Goal: Check status: Check status

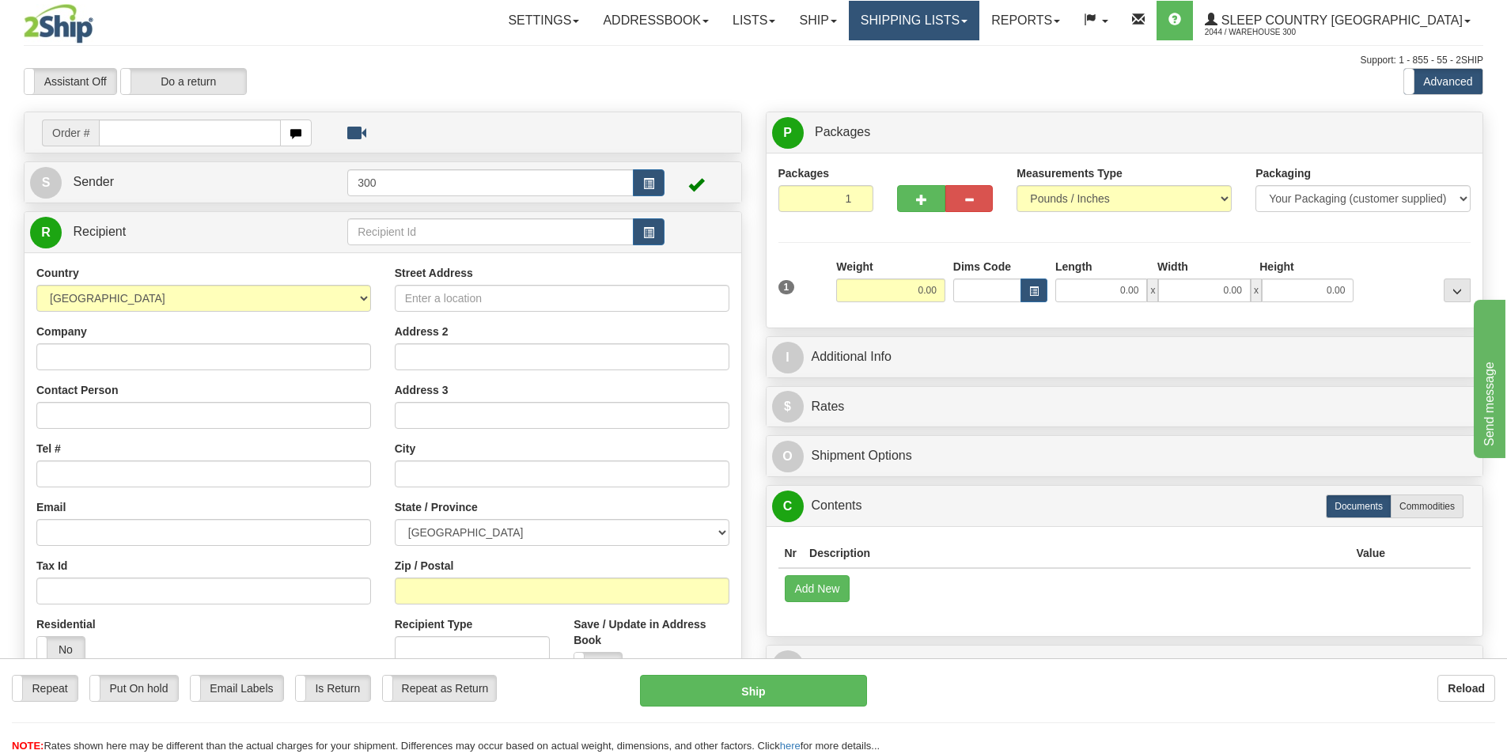
click at [979, 18] on link "Shipping lists" at bounding box center [914, 21] width 131 height 40
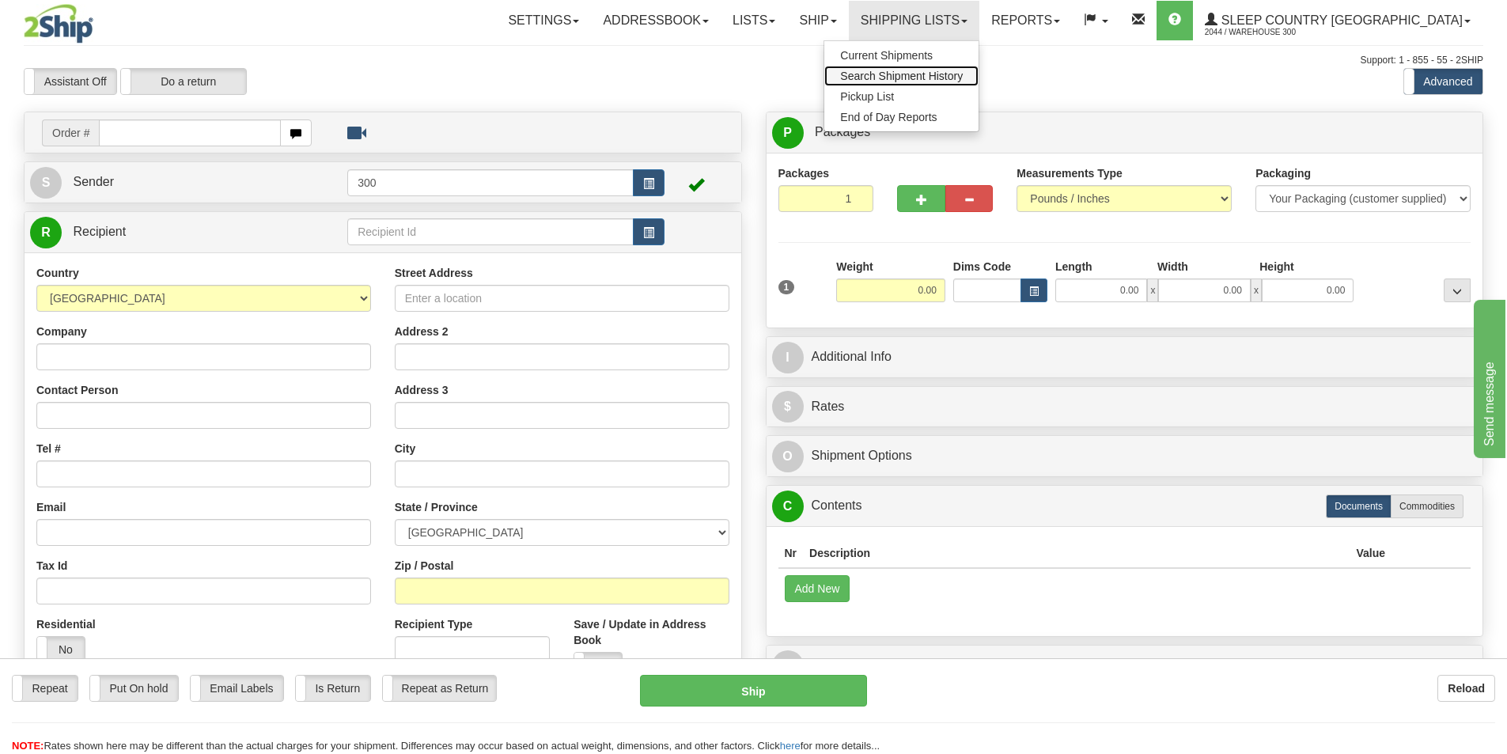
click at [963, 78] on span "Search Shipment History" at bounding box center [901, 76] width 123 height 13
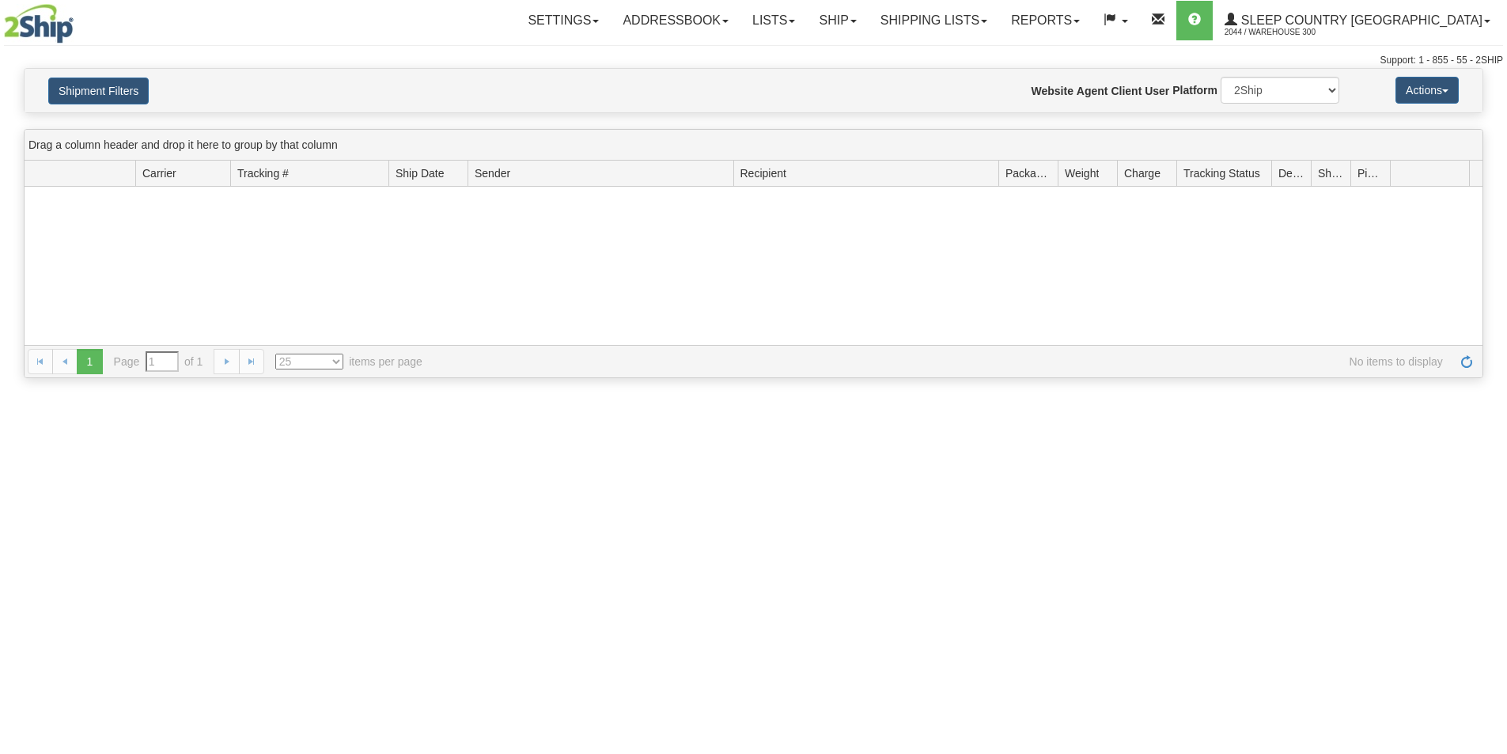
type input "From [DATE] To [DATE]"
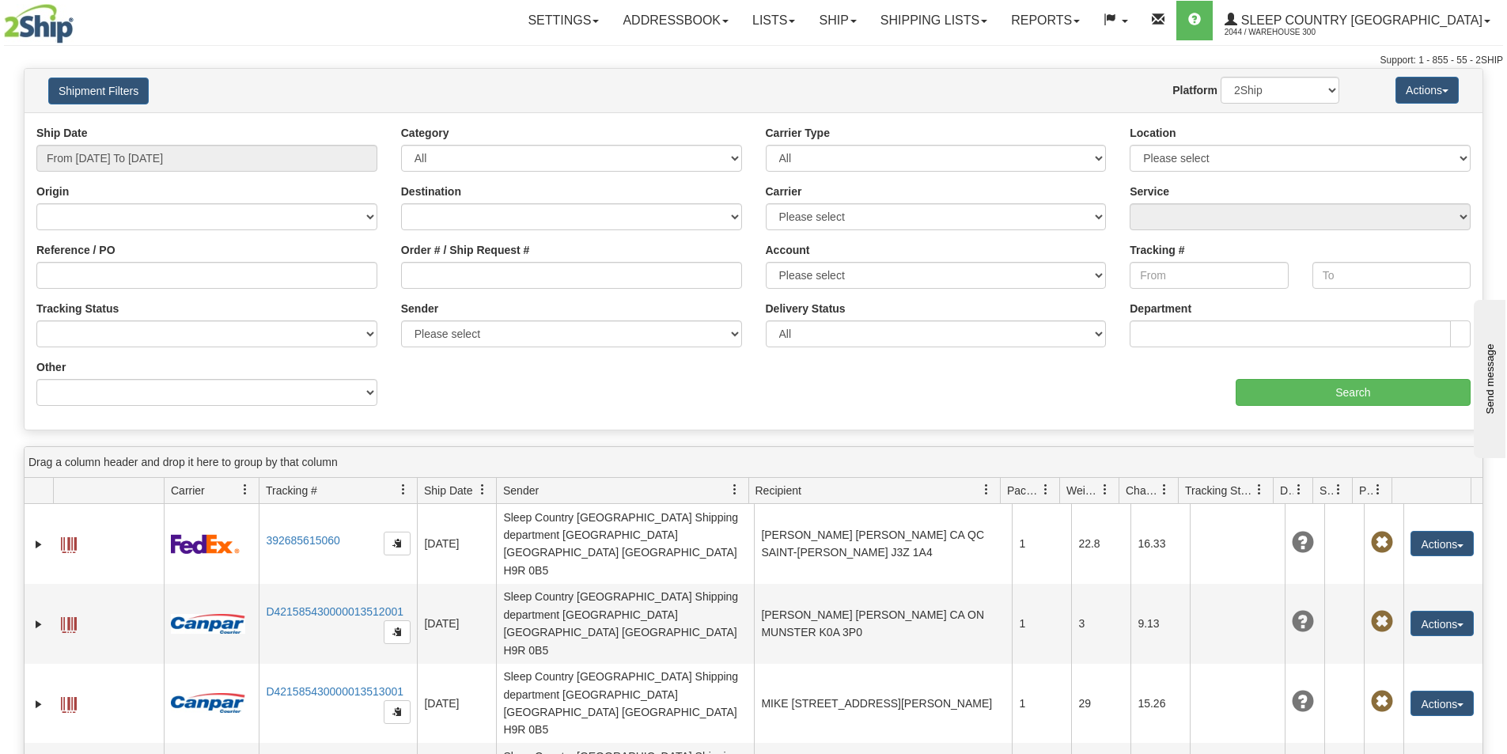
click at [233, 231] on div "Origin [GEOGRAPHIC_DATA] [GEOGRAPHIC_DATA] [GEOGRAPHIC_DATA] [US_STATE] [GEOGRA…" at bounding box center [207, 213] width 365 height 59
click at [229, 228] on select "Canada United States Mexico Puerto Rico Romania Australia New Zealand SouthAfri…" at bounding box center [206, 216] width 341 height 27
click at [187, 199] on div "Origin Canada United States Mexico Puerto Rico Romania Australia New Zealand So…" at bounding box center [206, 207] width 341 height 47
click at [403, 271] on input "Order # / Ship Request #" at bounding box center [571, 275] width 341 height 27
paste input "9002I041432"
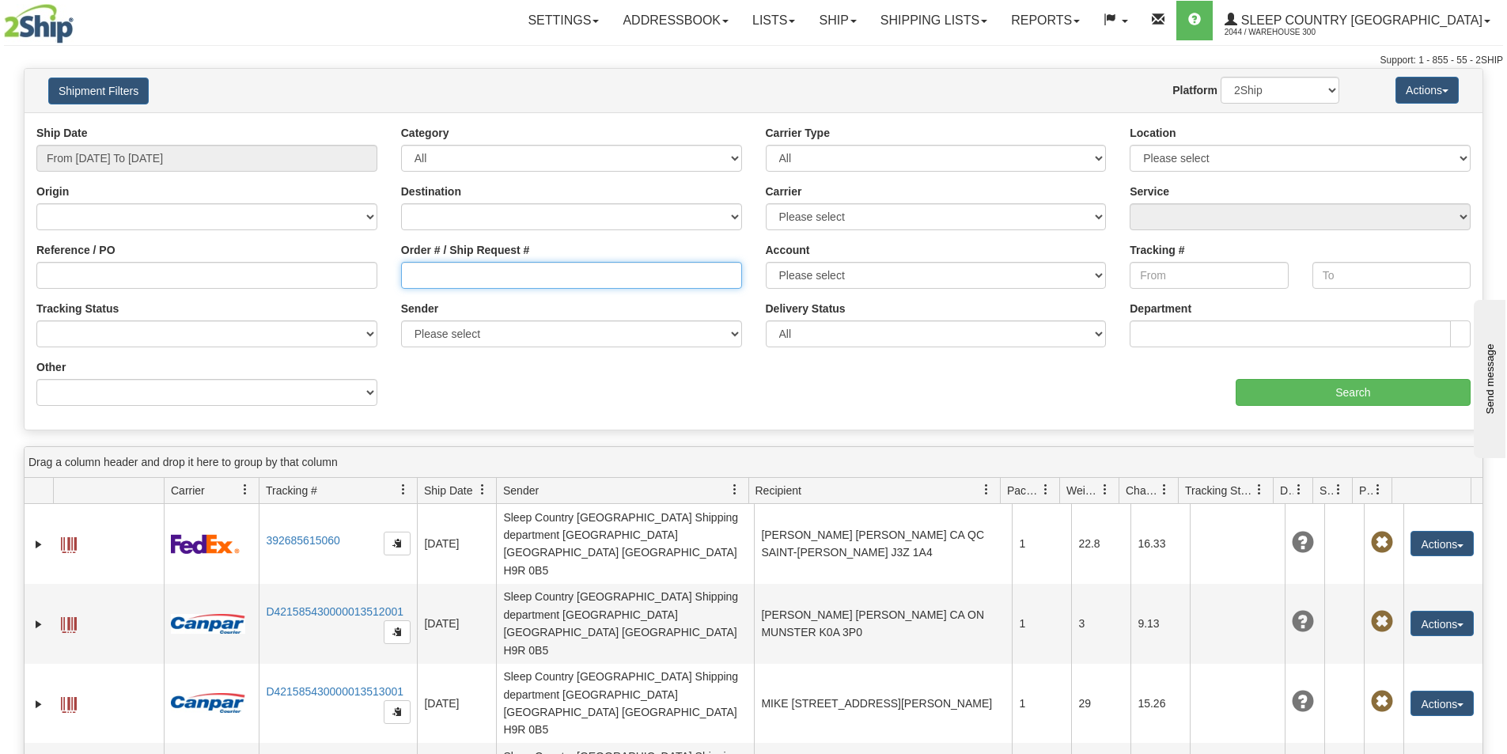
type input "9002I041432"
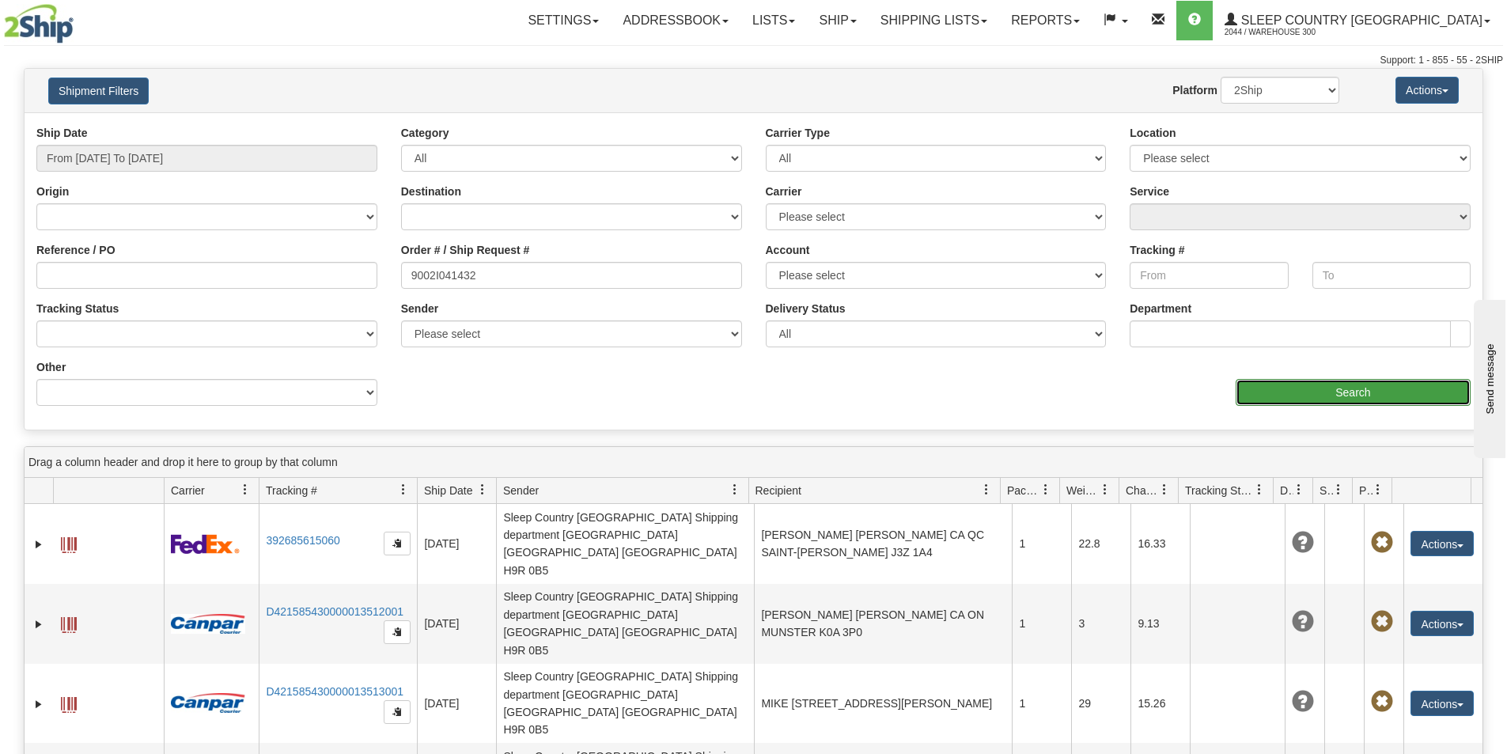
click at [1312, 388] on input "Search" at bounding box center [1353, 392] width 235 height 27
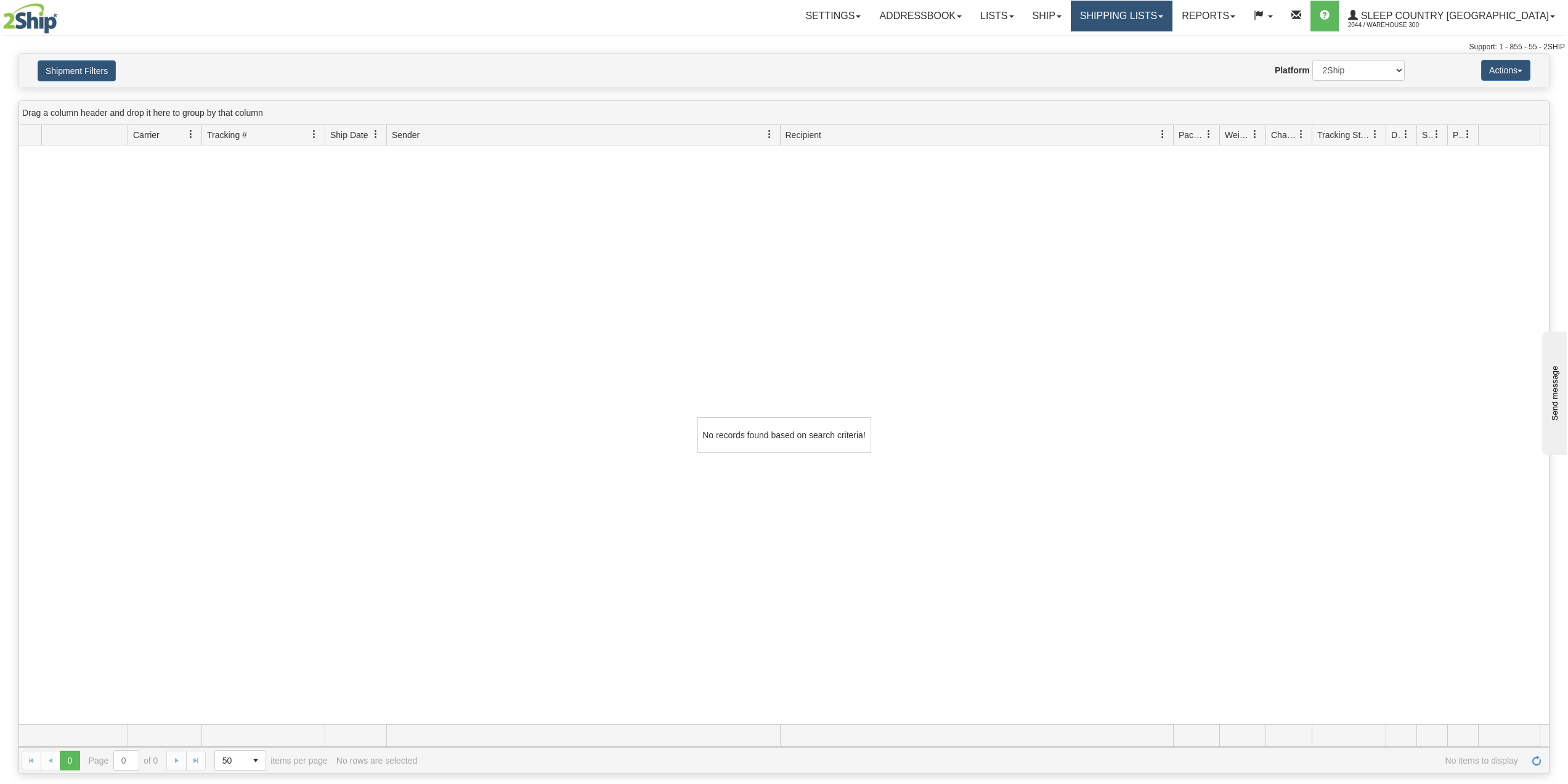
click at [1168, 19] on link "Shipping lists" at bounding box center [1122, 16] width 102 height 31
click at [1169, 53] on link "Search Shipment History" at bounding box center [1112, 59] width 120 height 16
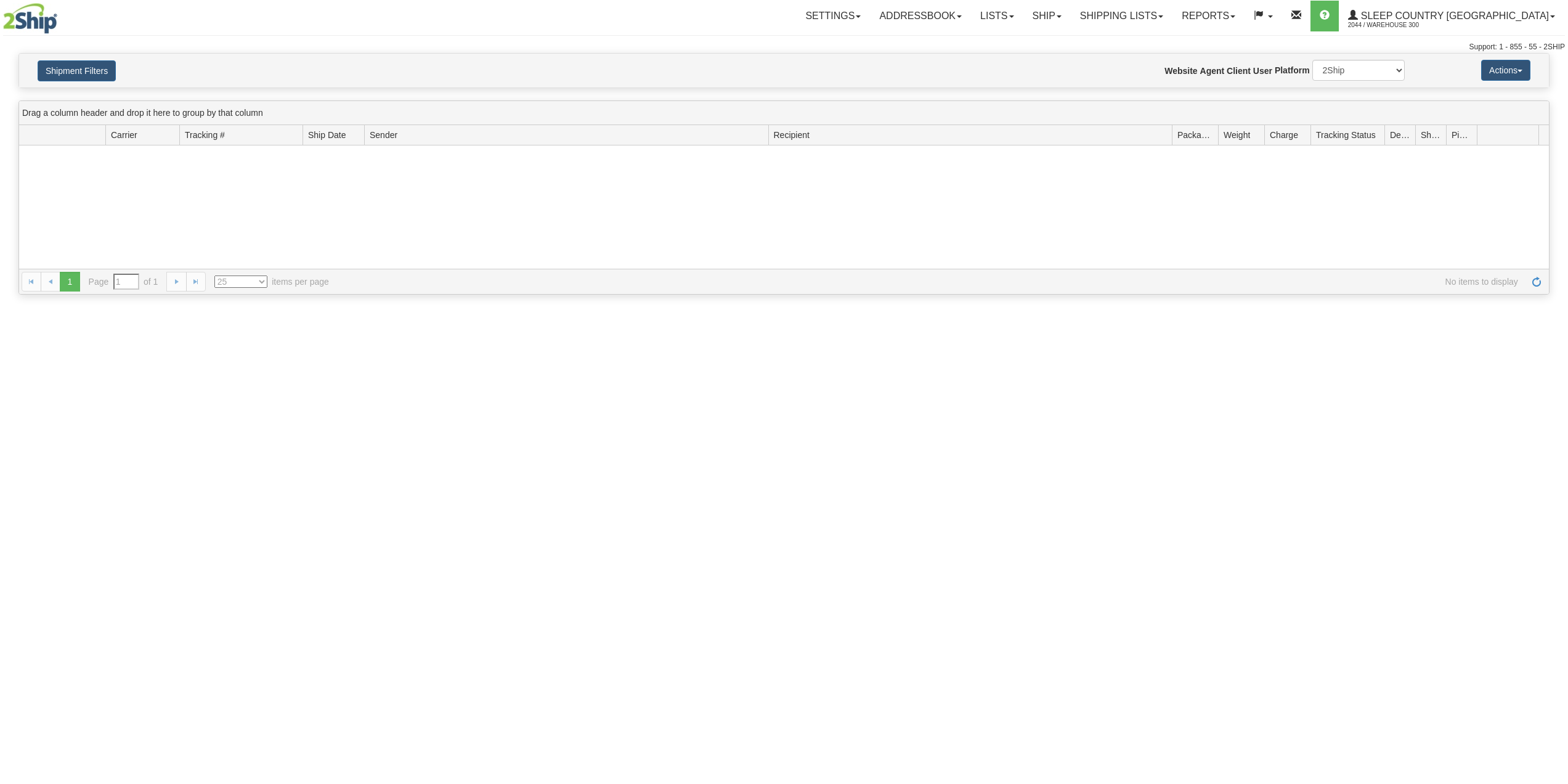
type input "From [DATE] To [DATE]"
